Goal: Information Seeking & Learning: Check status

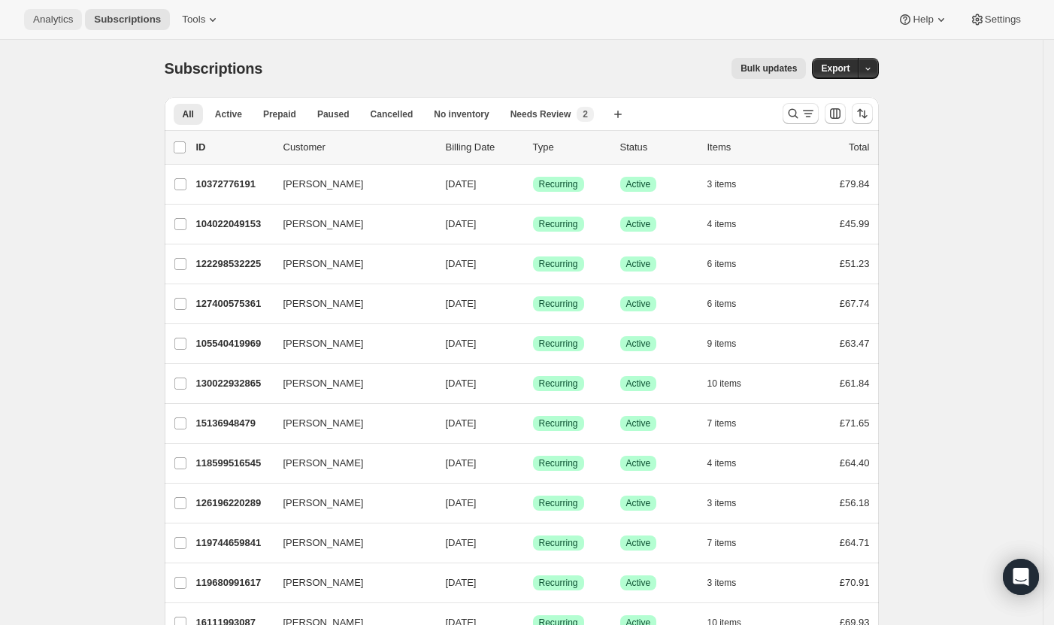
click at [71, 23] on span "Analytics" at bounding box center [53, 20] width 40 height 12
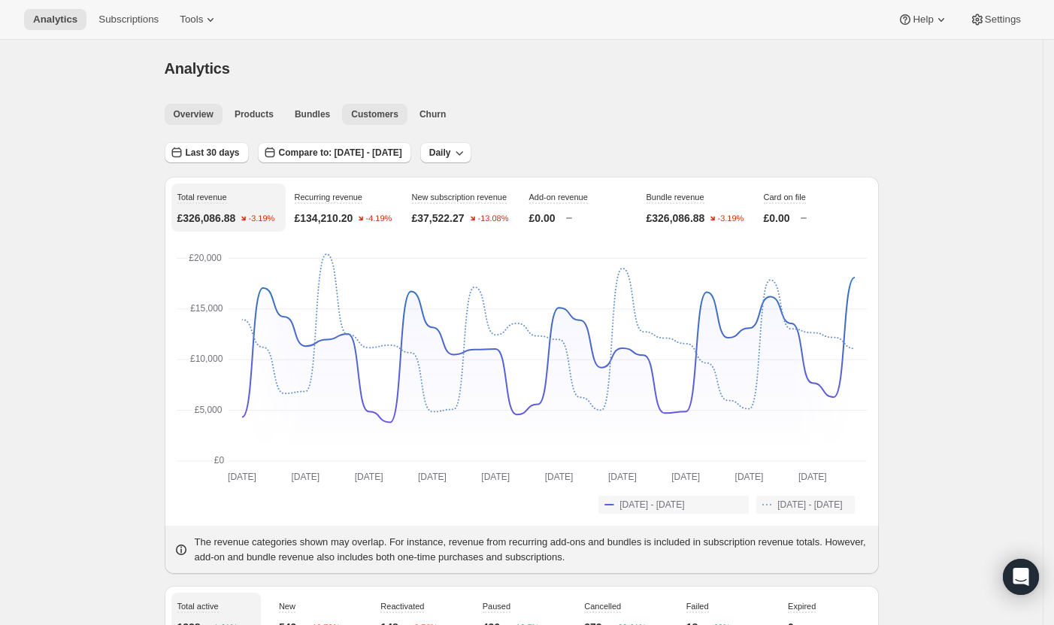
click at [377, 120] on button "Customers" at bounding box center [374, 114] width 65 height 21
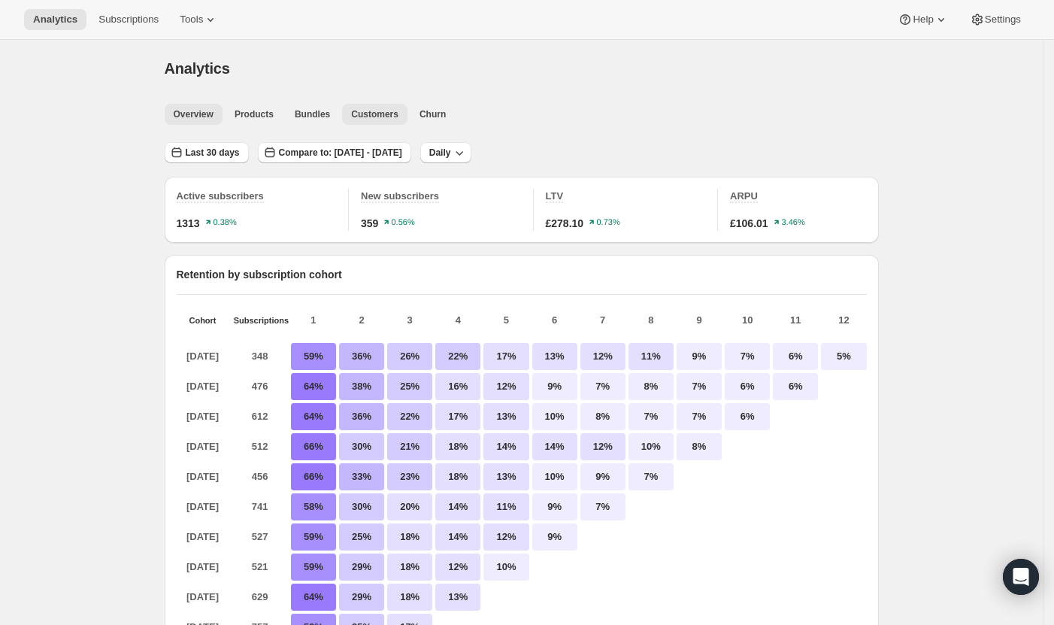
click at [199, 120] on button "Overview" at bounding box center [194, 114] width 58 height 21
